Goal: Browse casually

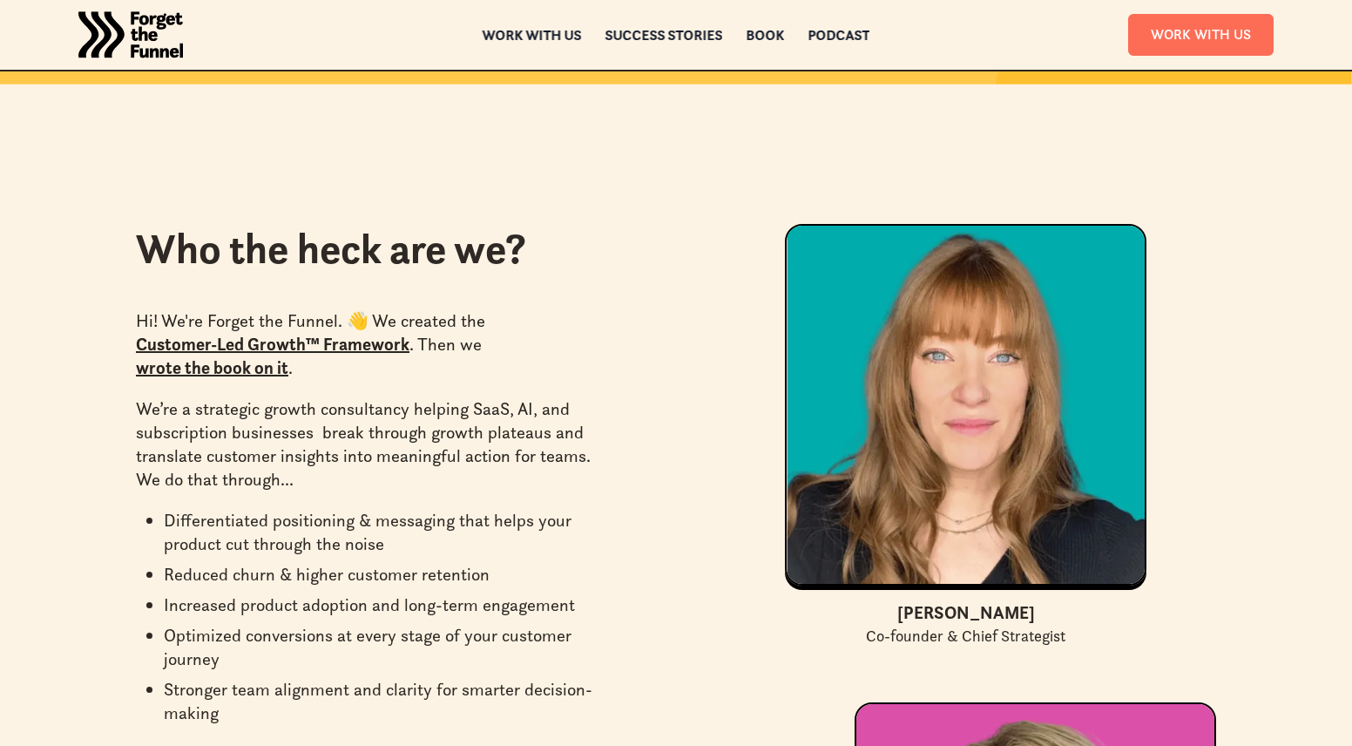
scroll to position [4674, 0]
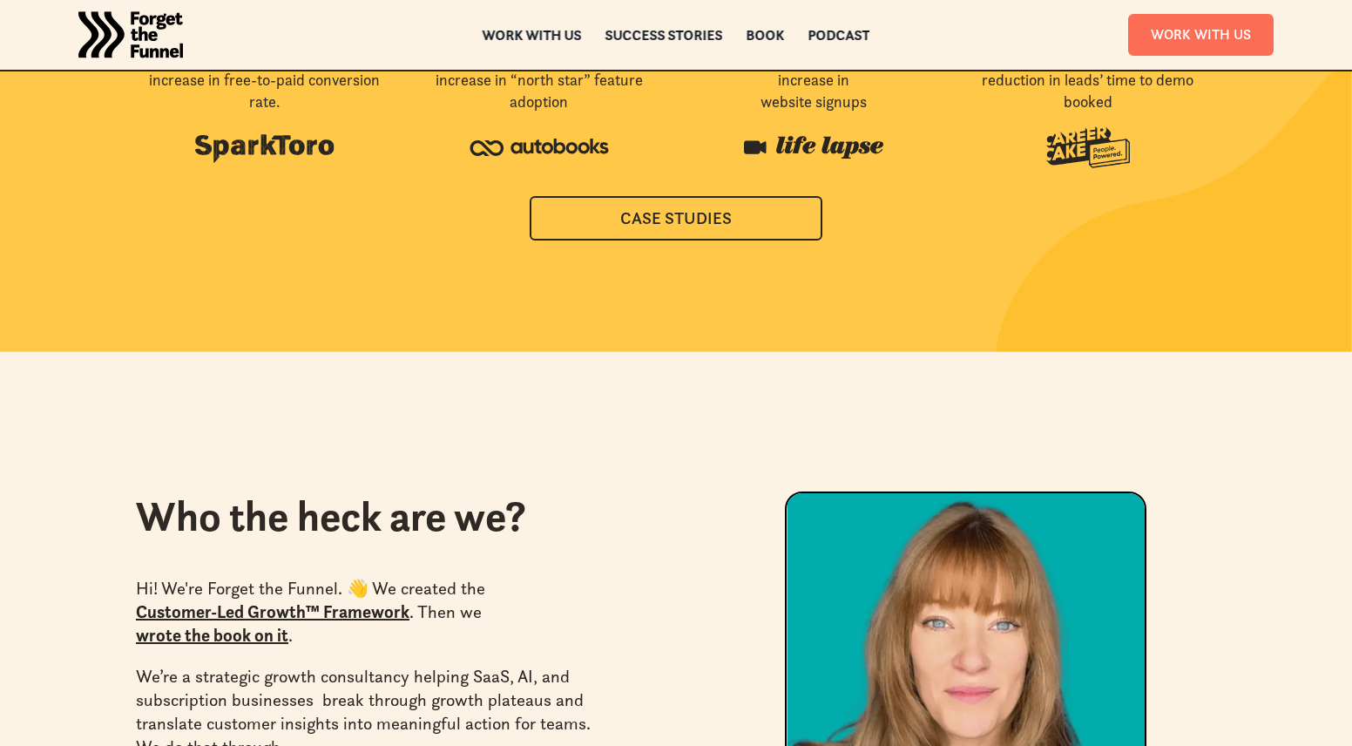
scroll to position [4419, 0]
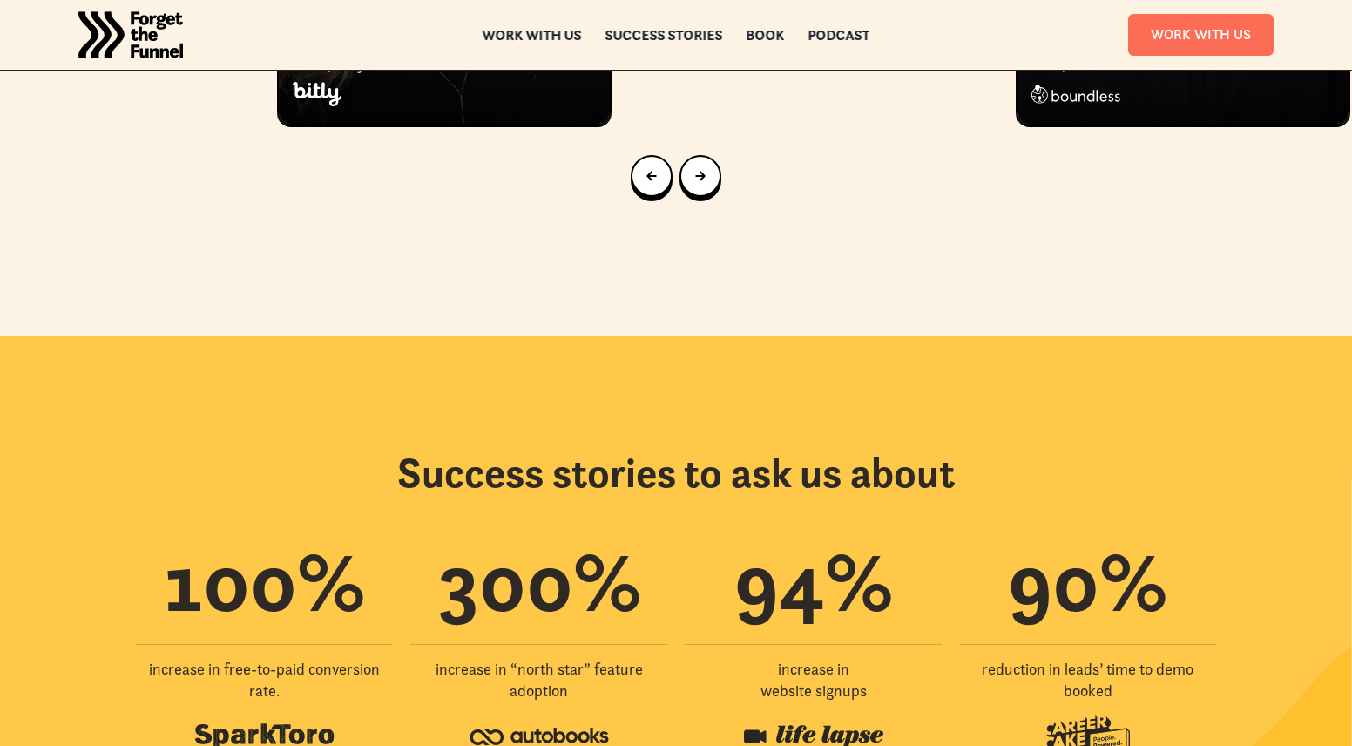
scroll to position [3725, 0]
